Goal: Obtain resource: Obtain resource

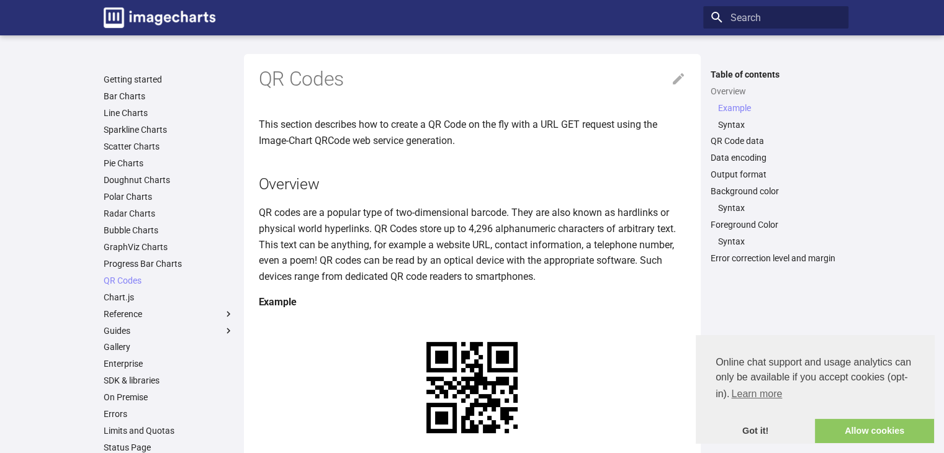
scroll to position [396, 0]
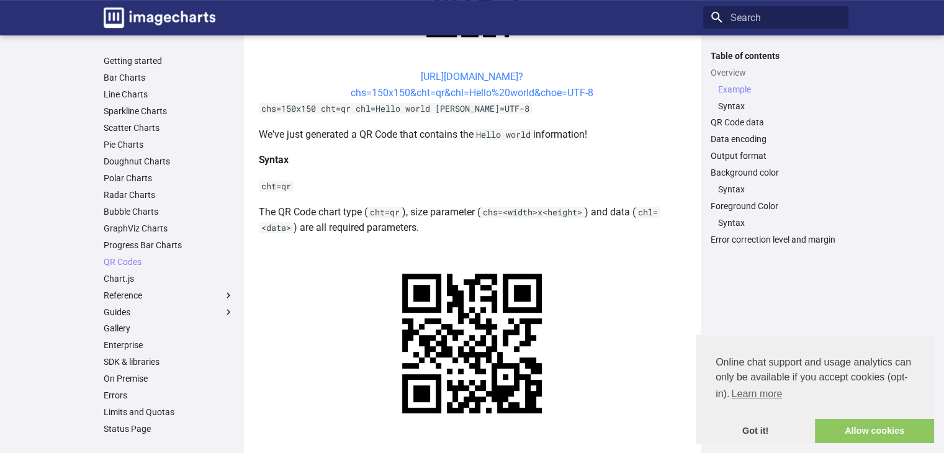
drag, startPoint x: 602, startPoint y: 95, endPoint x: 399, endPoint y: 76, distance: 203.7
click at [399, 76] on center "[URL][DOMAIN_NAME]? chs=150x150&cht=qr&chl=Hello%20world&choe=UTF-8" at bounding box center [472, 85] width 427 height 32
copy link "[URL][DOMAIN_NAME]? chs=150x150&cht=qr&chl=Hello%20world&choe=UTF-8"
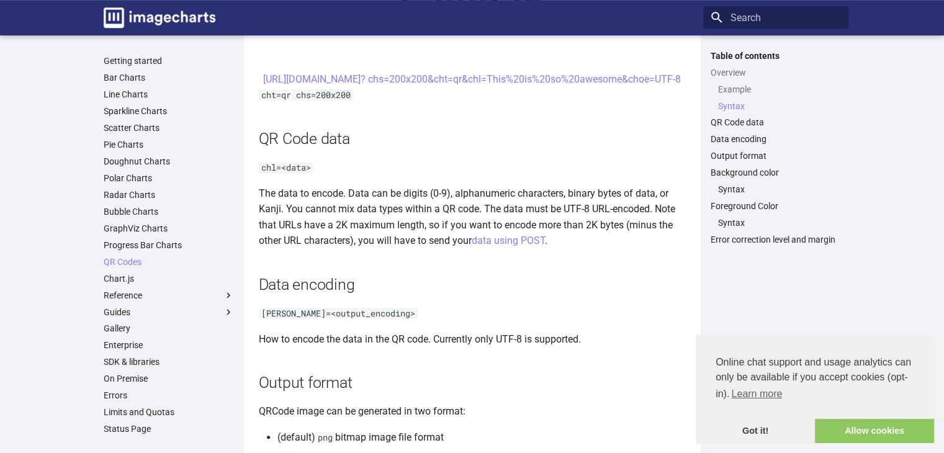
scroll to position [792, 0]
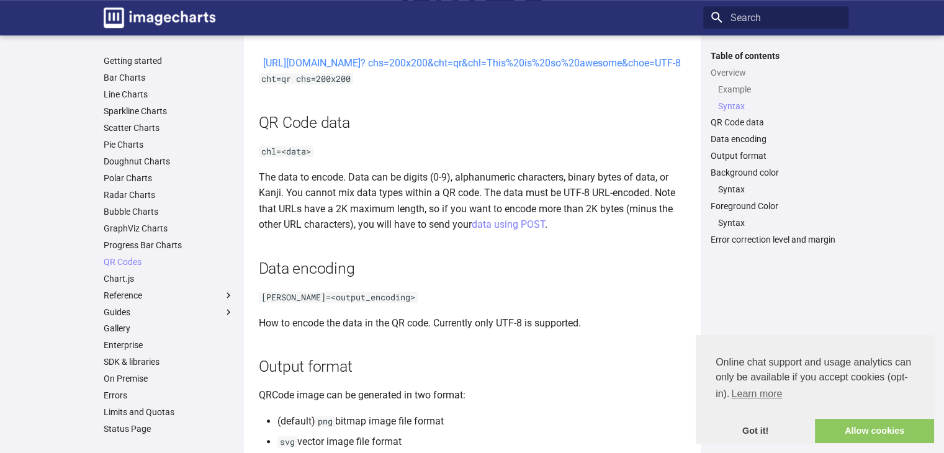
drag, startPoint x: 632, startPoint y: 76, endPoint x: 401, endPoint y: 65, distance: 231.6
click at [401, 65] on center "[URL][DOMAIN_NAME]? chs=200x200&cht=qr&chl=This%20is%20so%20awesome&choe=UTF-8" at bounding box center [472, 63] width 427 height 16
copy link "[URL][DOMAIN_NAME]? chs=200x200&cht=qr&chl=This%20is%20so%20awesome&choe=UTF-8"
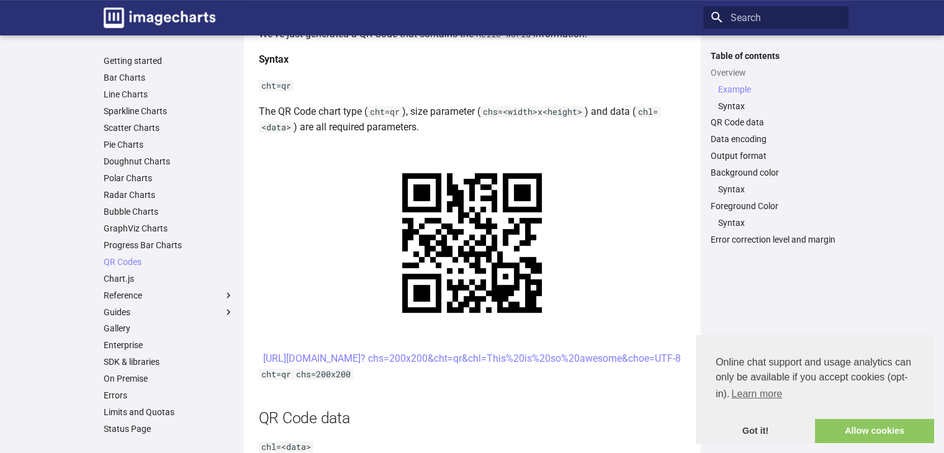
scroll to position [430, 0]
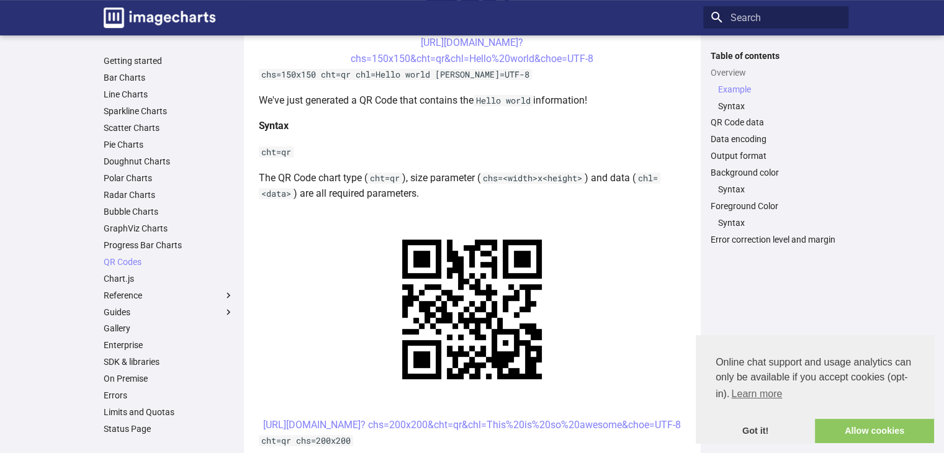
copy link "[URL][DOMAIN_NAME]? chs=200x200&cht=qr&chl=This%20is%20so%20awesome&choe=UTF-8"
drag, startPoint x: 398, startPoint y: 422, endPoint x: 628, endPoint y: 439, distance: 230.8
click at [628, 433] on center "[URL][DOMAIN_NAME]? chs=200x200&cht=qr&chl=This%20is%20so%20awesome&choe=UTF-8" at bounding box center [472, 425] width 427 height 16
copy link "[URL][DOMAIN_NAME]? chs=200x200&cht=qr&chl=This%20is%20so%20awesome&choe=UTF-8"
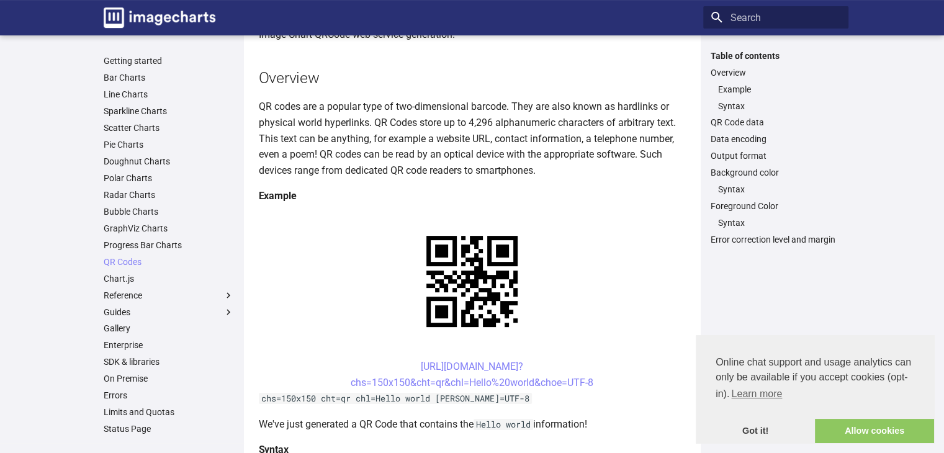
scroll to position [109, 0]
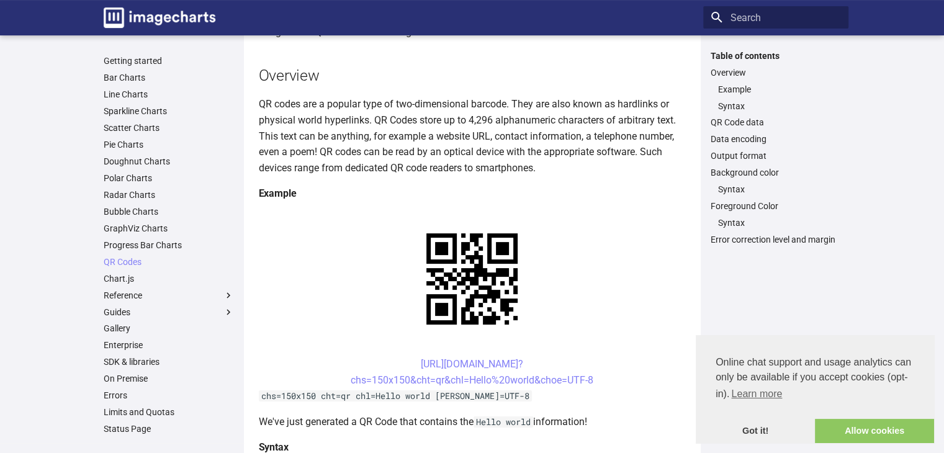
drag, startPoint x: 607, startPoint y: 380, endPoint x: 396, endPoint y: 369, distance: 210.6
click at [396, 369] on center "[URL][DOMAIN_NAME]? chs=150x150&cht=qr&chl=Hello%20world&choe=UTF-8" at bounding box center [472, 372] width 427 height 32
copy link "[URL][DOMAIN_NAME]? chs=150x150&cht=qr&chl=Hello%20world&choe=UTF-8"
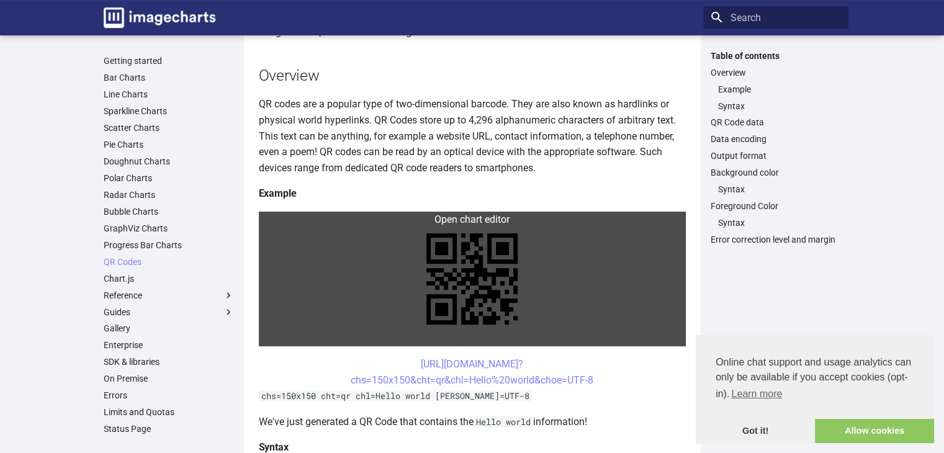
copy link "[URL][DOMAIN_NAME]? chs=150x150&cht=qr&chl=Hello%20world&choe=UTF-8"
